Goal: Transaction & Acquisition: Book appointment/travel/reservation

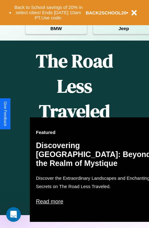
scroll to position [744, 0]
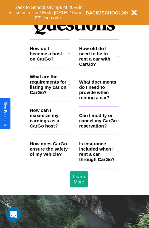
click at [99, 100] on h3 "What documents do I need to provide when renting a car?" at bounding box center [98, 89] width 39 height 21
click at [118, 92] on icon at bounding box center [119, 89] width 2 height 5
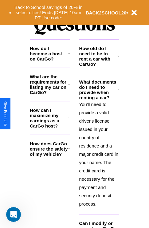
click at [69, 87] on icon at bounding box center [69, 84] width 2 height 5
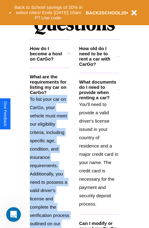
scroll to position [819, 0]
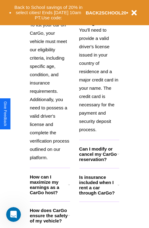
click at [69, 218] on icon at bounding box center [69, 215] width 2 height 5
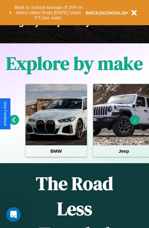
scroll to position [95, 0]
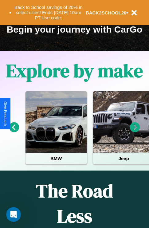
click at [135, 131] on icon at bounding box center [135, 127] width 10 height 10
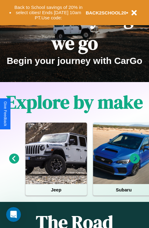
scroll to position [0, 0]
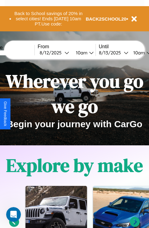
click at [21, 53] on input "text" at bounding box center [11, 52] width 46 height 5
type input "******"
click at [61, 53] on div "[DATE]" at bounding box center [52, 53] width 25 height 6
select select "*"
select select "****"
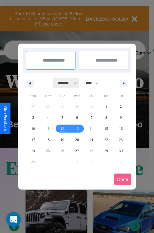
click at [65, 83] on select "******* ******** ***** ***** *** **** **** ****** ********* ******* ******** **…" at bounding box center [66, 83] width 26 height 10
select select "*"
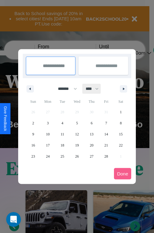
click at [95, 88] on select "**** **** **** **** **** **** **** **** **** **** **** **** **** **** **** ****…" at bounding box center [91, 89] width 18 height 10
select select "****"
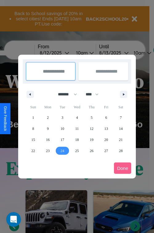
click at [62, 150] on span "24" at bounding box center [63, 150] width 4 height 11
type input "**********"
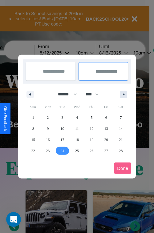
click at [123, 94] on icon "button" at bounding box center [124, 94] width 3 height 2
select select "*"
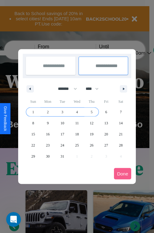
click at [91, 112] on span "5" at bounding box center [91, 111] width 2 height 11
type input "**********"
select select "*"
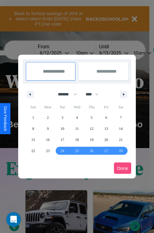
click at [122, 168] on button "Done" at bounding box center [122, 167] width 17 height 11
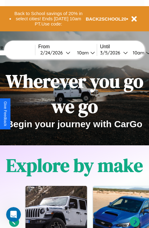
click at [89, 53] on div "10am" at bounding box center [82, 53] width 16 height 6
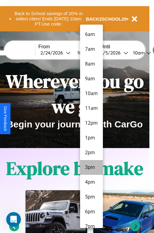
click at [91, 167] on li "3pm" at bounding box center [91, 167] width 23 height 15
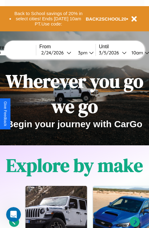
scroll to position [0, 21]
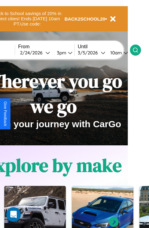
click at [139, 50] on icon at bounding box center [135, 50] width 6 height 6
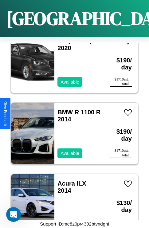
scroll to position [1021, 0]
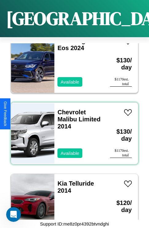
click at [72, 130] on div "Chevrolet Malibu Limited 2014 Available" at bounding box center [78, 133] width 49 height 61
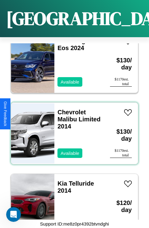
click at [72, 130] on div "Chevrolet Malibu Limited 2014 Available" at bounding box center [78, 133] width 49 height 61
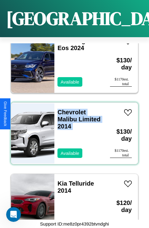
click at [72, 130] on div "Chevrolet Malibu Limited 2014 Available" at bounding box center [78, 133] width 49 height 61
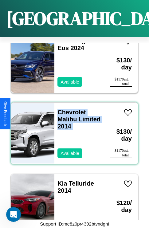
click at [72, 130] on div "Chevrolet Malibu Limited 2014 Available" at bounding box center [78, 133] width 49 height 61
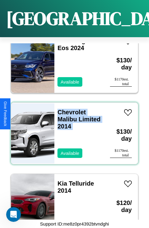
click at [72, 130] on div "Chevrolet Malibu Limited 2014 Available" at bounding box center [78, 133] width 49 height 61
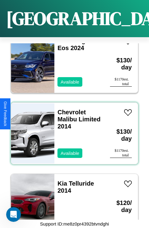
click at [72, 130] on div "Chevrolet Malibu Limited 2014 Available" at bounding box center [78, 133] width 49 height 61
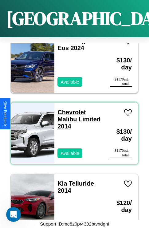
click at [70, 109] on link "Chevrolet Malibu Limited 2014" at bounding box center [78, 119] width 43 height 21
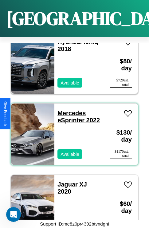
scroll to position [1876, 0]
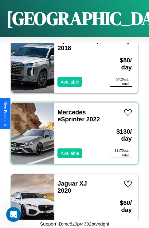
click at [70, 109] on link "Mercedes eSprinter 2022" at bounding box center [78, 116] width 42 height 14
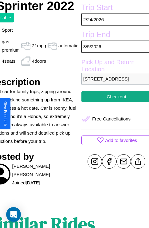
scroll to position [190, 33]
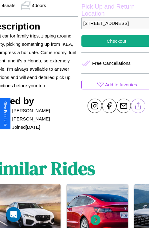
click at [138, 107] on line at bounding box center [138, 105] width 0 height 4
